Goal: Check status

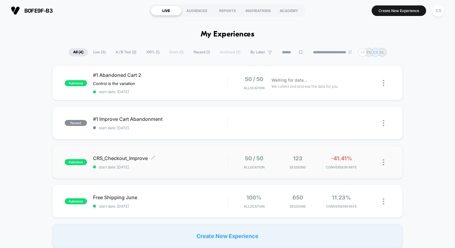
click at [226, 164] on div "CRS_Checkout_Improve Click to edit experience details Click to edit experience …" at bounding box center [160, 162] width 134 height 14
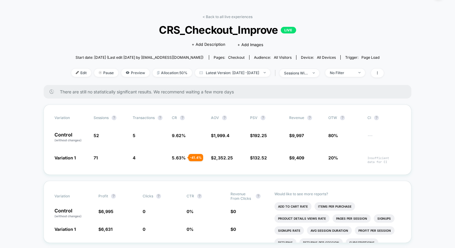
scroll to position [19, 0]
